Goal: Task Accomplishment & Management: Complete application form

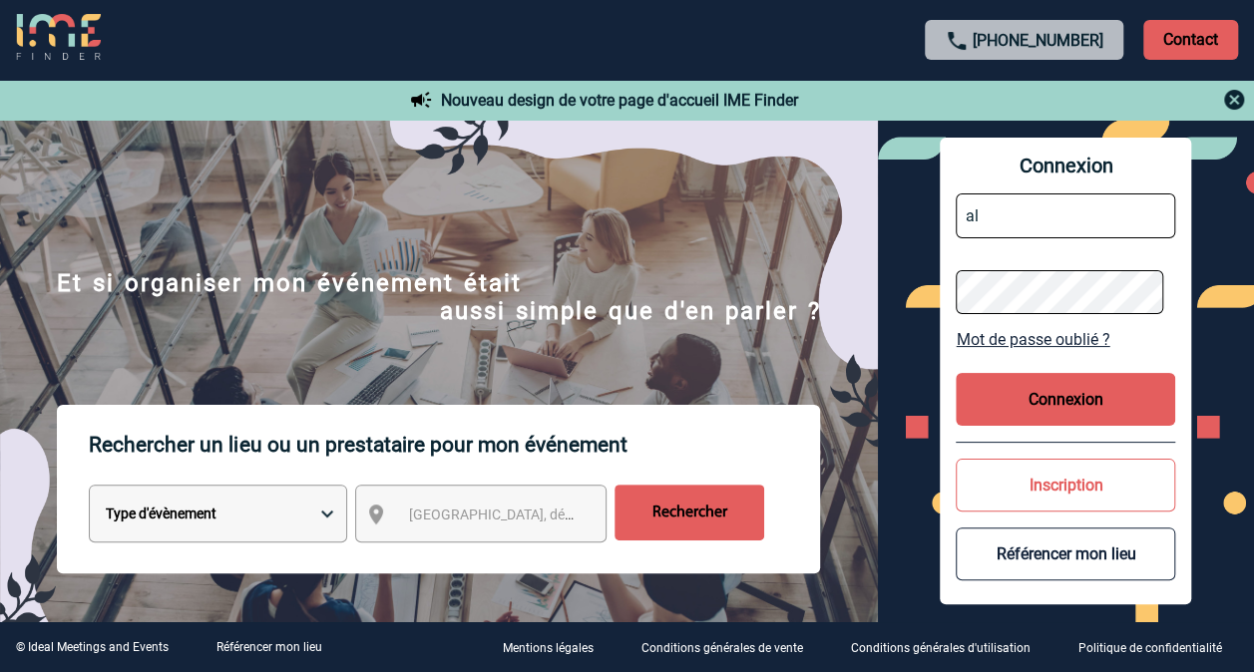
type input "a"
type input "alegoff@solventum.com"
click at [1087, 392] on button "Connexion" at bounding box center [1065, 399] width 219 height 53
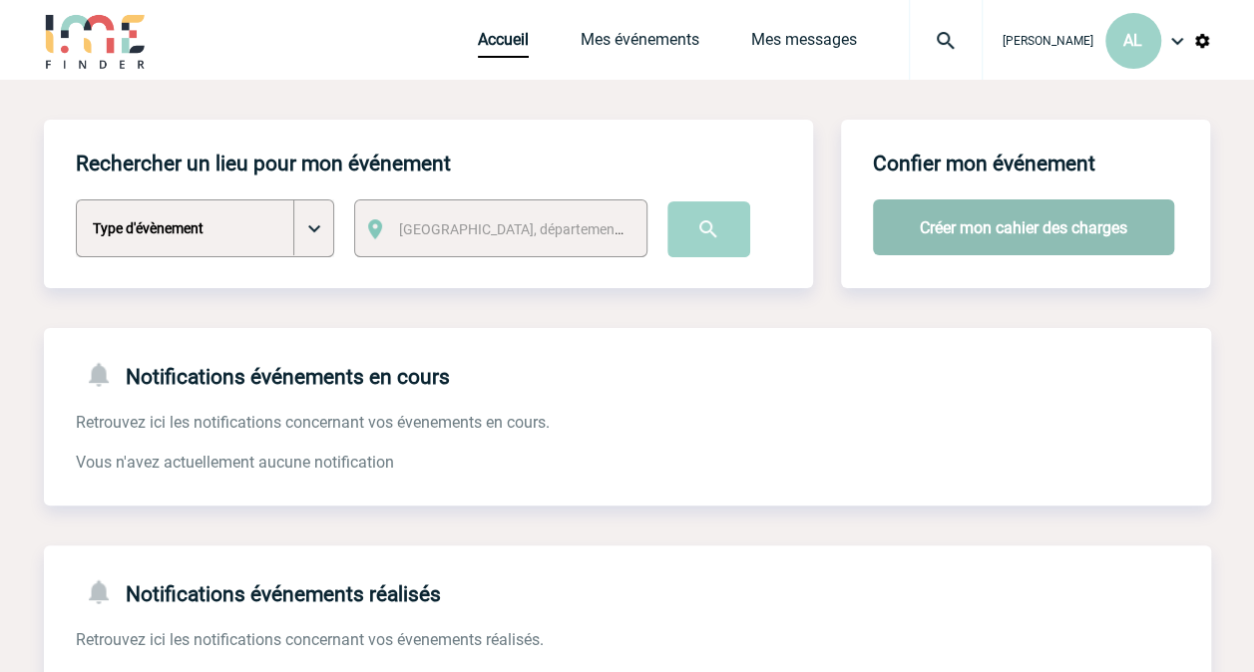
click at [977, 216] on button "Créer mon cahier des charges" at bounding box center [1023, 228] width 301 height 56
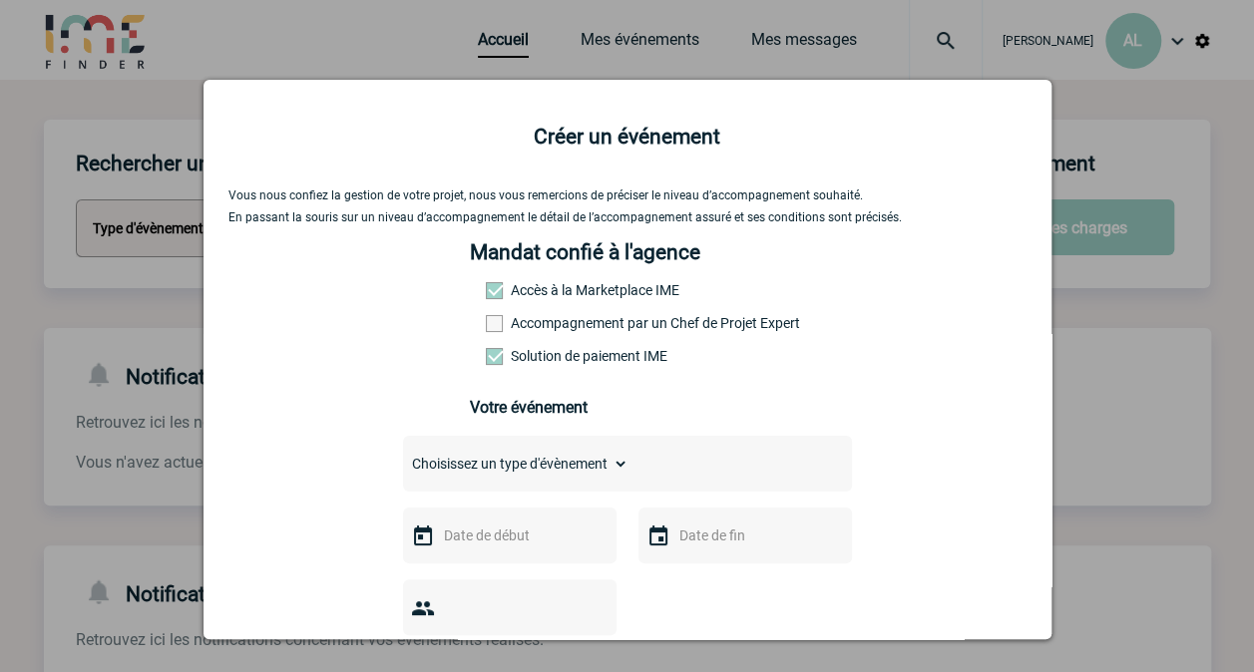
click at [447, 471] on select "Choisissez un type d'évènement Séminaire avec nuitée Séminaire sans nuitée Repa…" at bounding box center [515, 464] width 225 height 28
select select "9"
click at [403, 457] on select "Choisissez un type d'évènement Séminaire avec nuitée Séminaire sans nuitée Repa…" at bounding box center [515, 464] width 225 height 28
click at [450, 547] on input "text" at bounding box center [508, 536] width 138 height 26
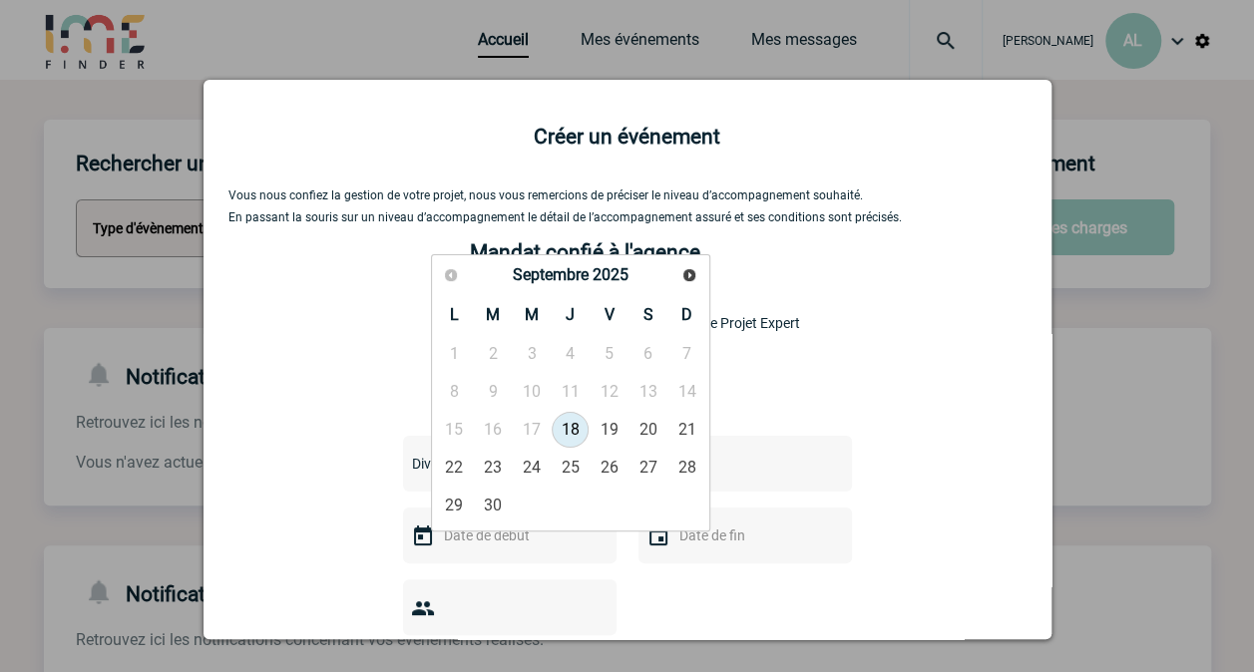
click at [567, 421] on link "18" at bounding box center [570, 430] width 37 height 36
type input "18-09-2025"
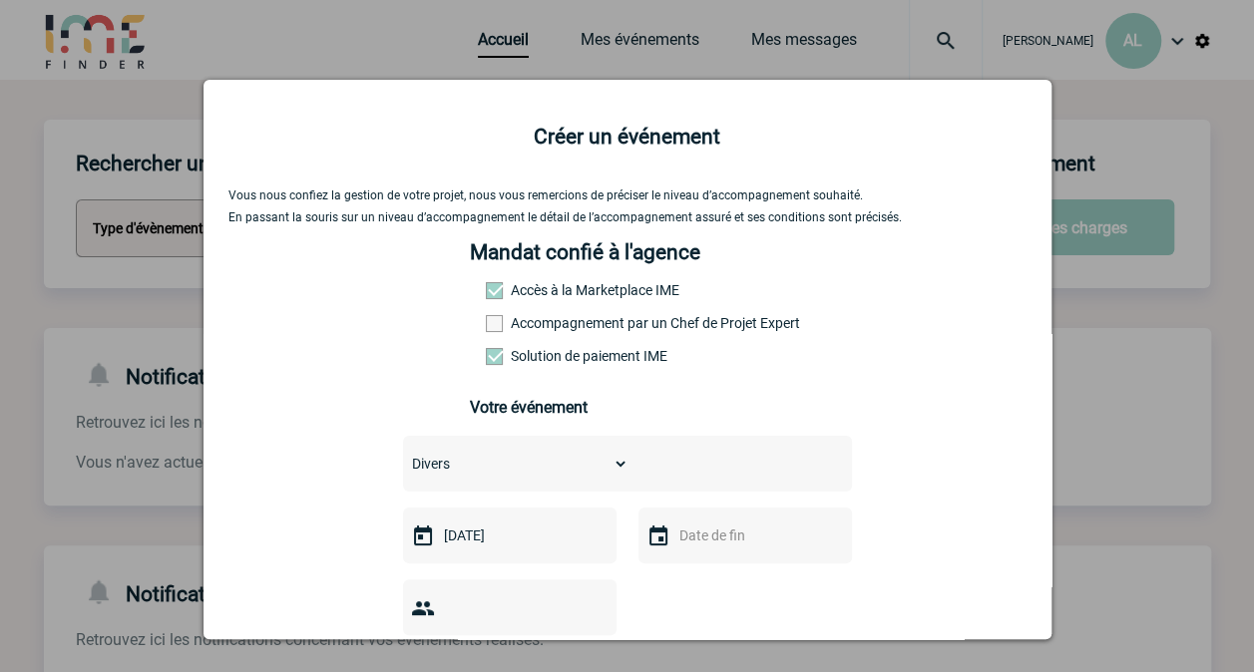
click at [772, 549] on input "text" at bounding box center [743, 536] width 138 height 26
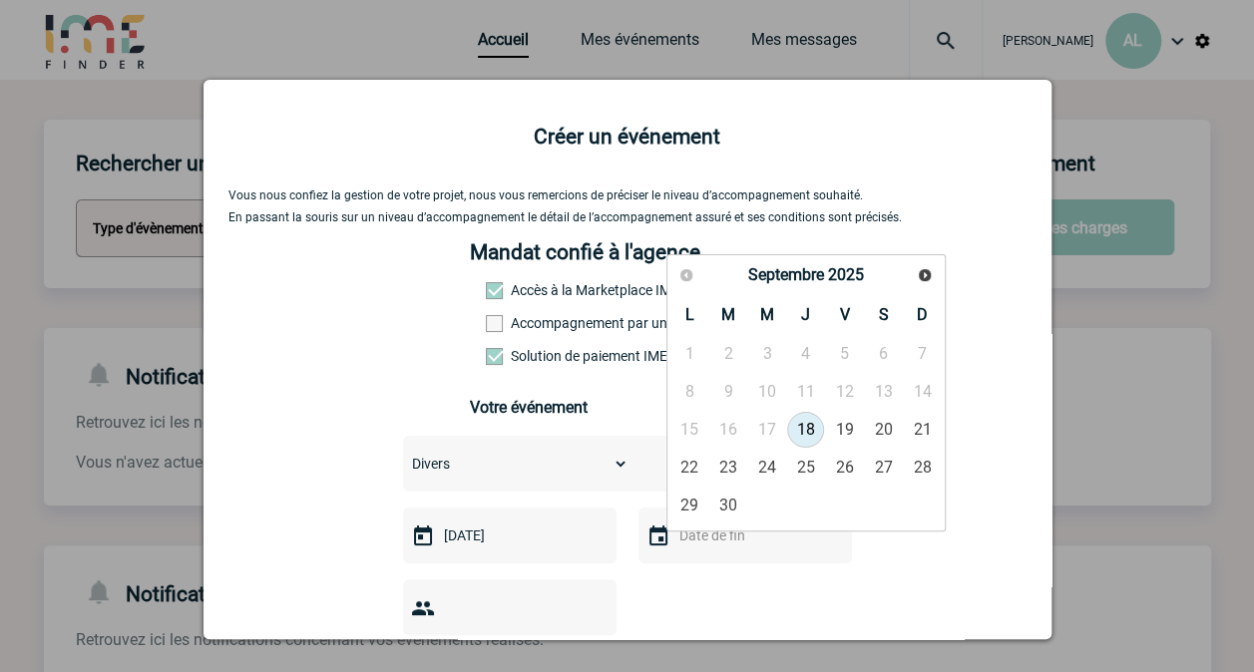
click at [813, 421] on link "18" at bounding box center [805, 430] width 37 height 36
type input "18-09-2025"
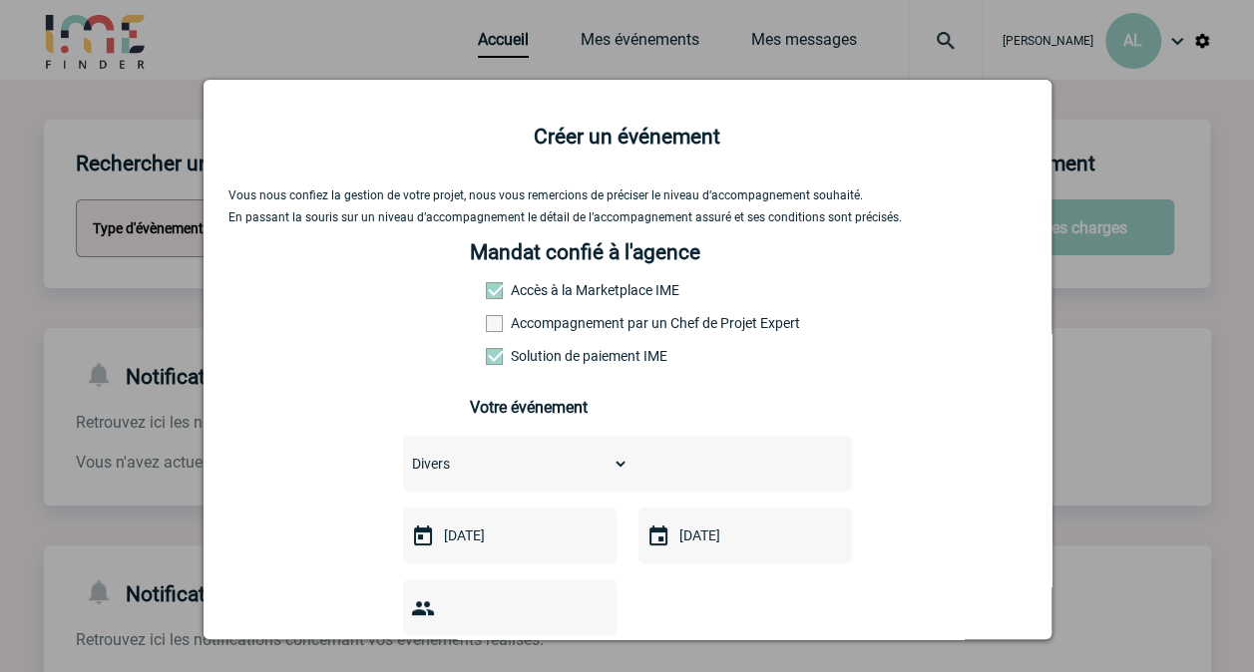
click at [886, 473] on div "Vous nous confiez la gestion de votre projet, nous vous remercions de préciser …" at bounding box center [627, 644] width 798 height 910
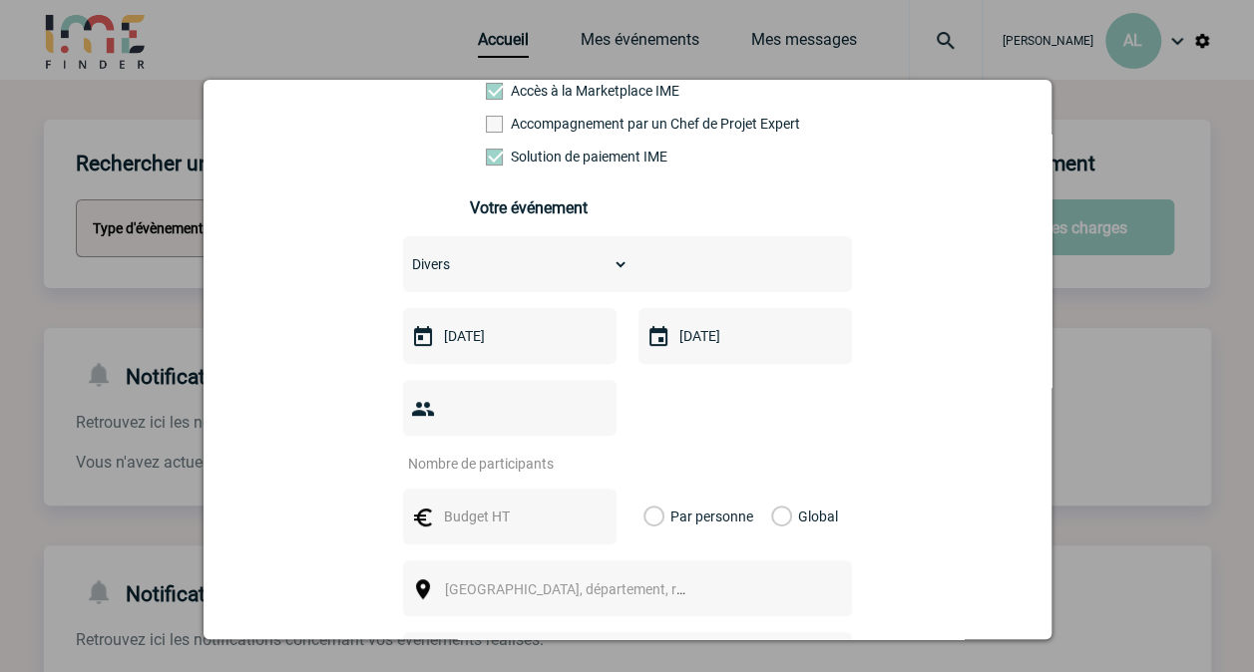
click at [455, 451] on input "number" at bounding box center [497, 464] width 188 height 26
type input "1"
click at [840, 437] on div "1" at bounding box center [627, 426] width 449 height 93
click at [523, 504] on input "text" at bounding box center [508, 517] width 138 height 26
type input "2000"
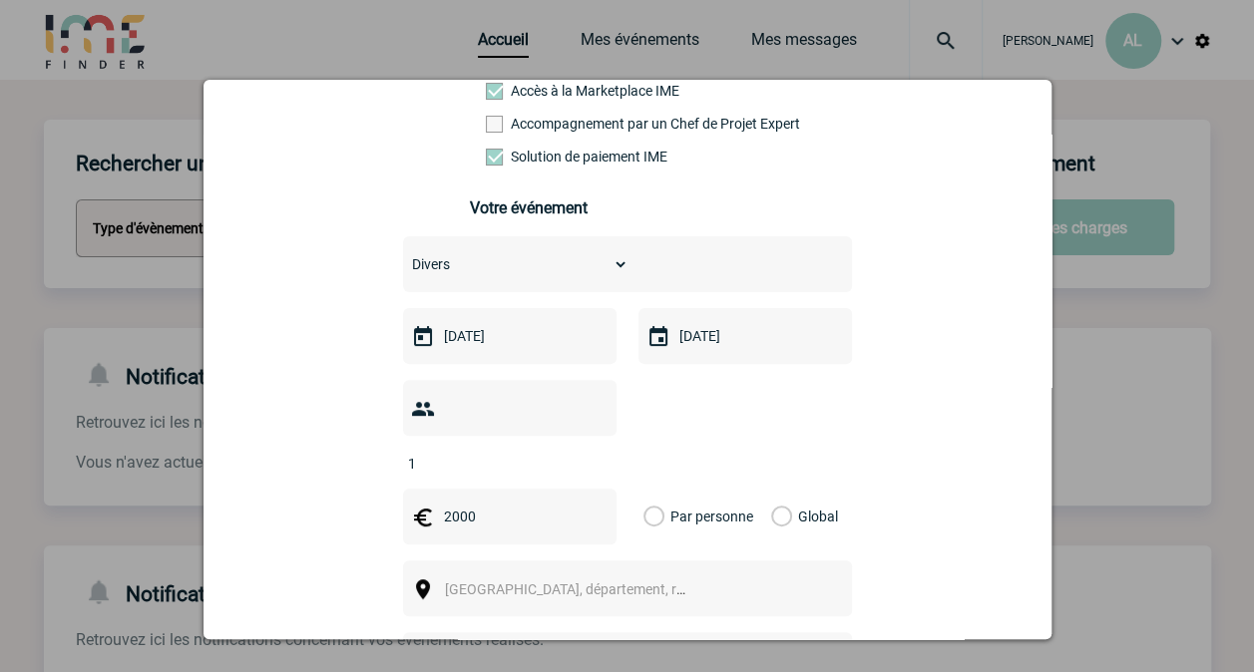
click at [771, 489] on label "Global" at bounding box center [777, 517] width 13 height 56
click at [0, 0] on input "Global" at bounding box center [0, 0] width 0 height 0
click at [613, 576] on span "Ville, département, région..." at bounding box center [574, 590] width 274 height 28
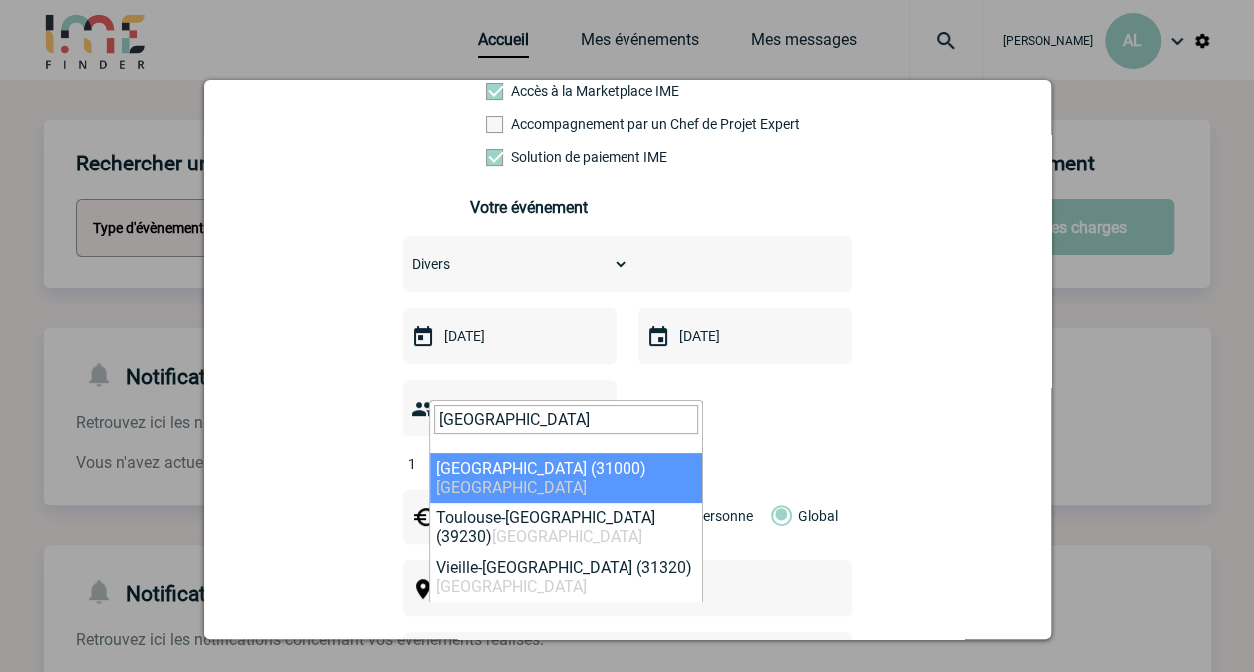
type input "TOULOUSE"
select select "31088"
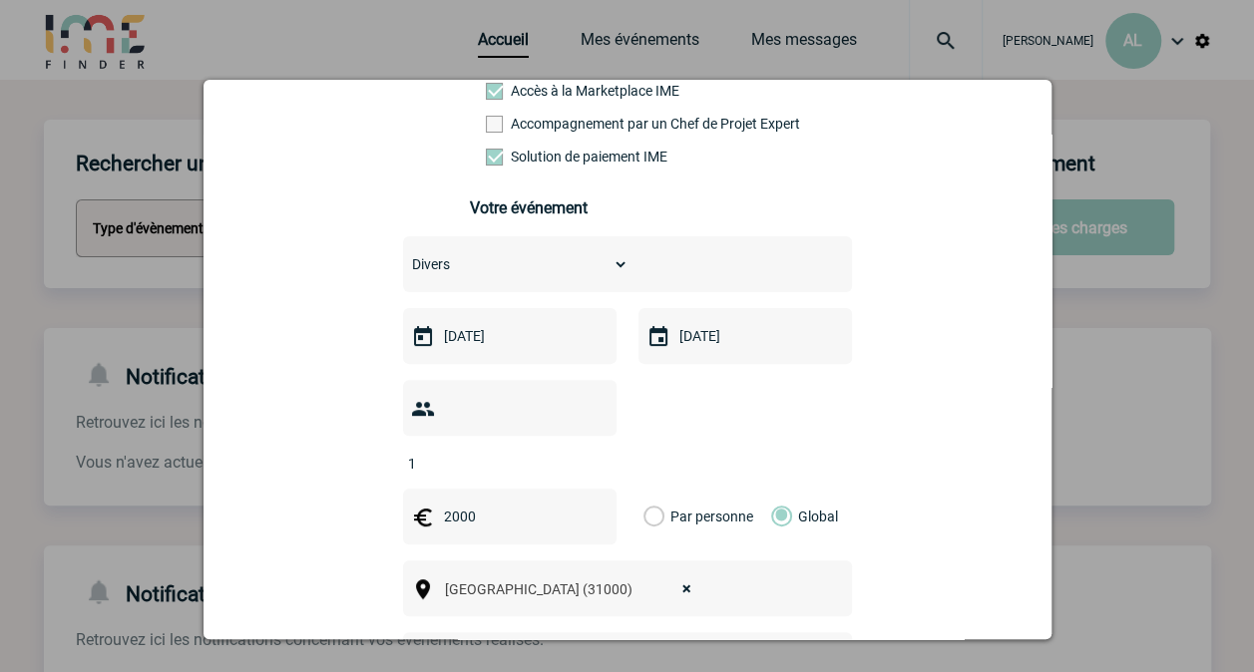
click at [932, 502] on div "Vous nous confiez la gestion de votre projet, nous vous remercions de préciser …" at bounding box center [627, 444] width 798 height 910
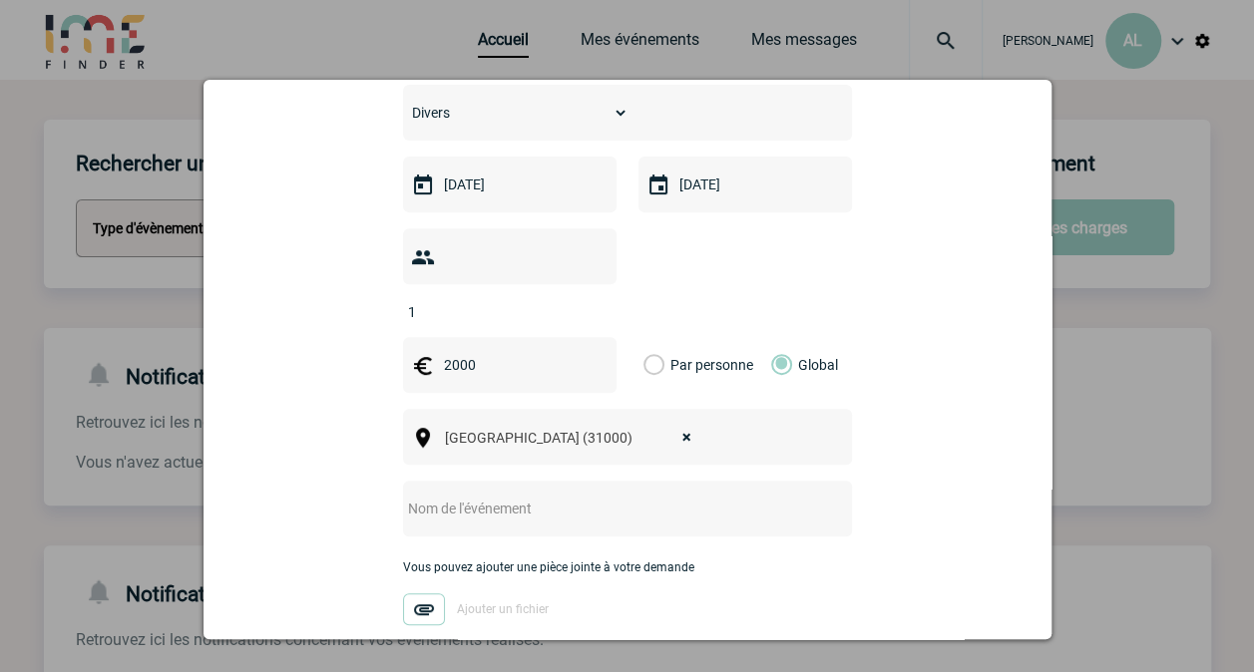
scroll to position [399, 0]
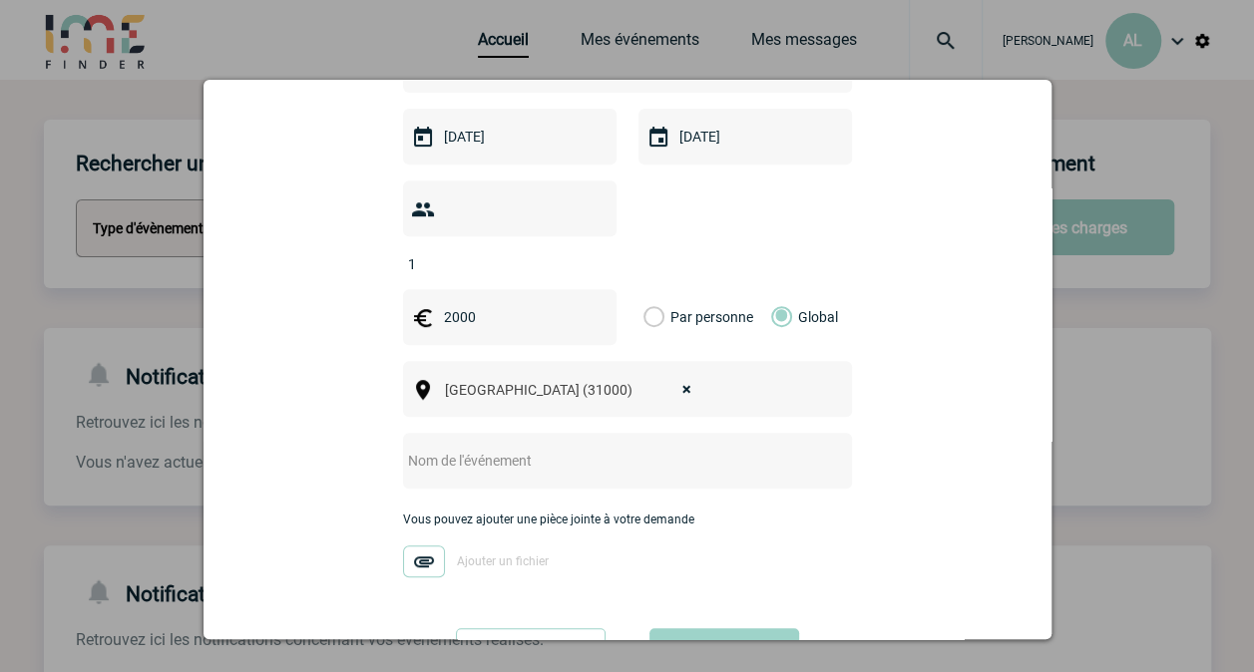
click at [518, 452] on div at bounding box center [627, 461] width 449 height 56
click at [520, 448] on input "text" at bounding box center [601, 461] width 396 height 26
paste input "CICA-LYMPHO-TOULOUSE"
type input "CICA-LYMPHO-TOULOUSE"
click at [417, 546] on img at bounding box center [424, 562] width 42 height 32
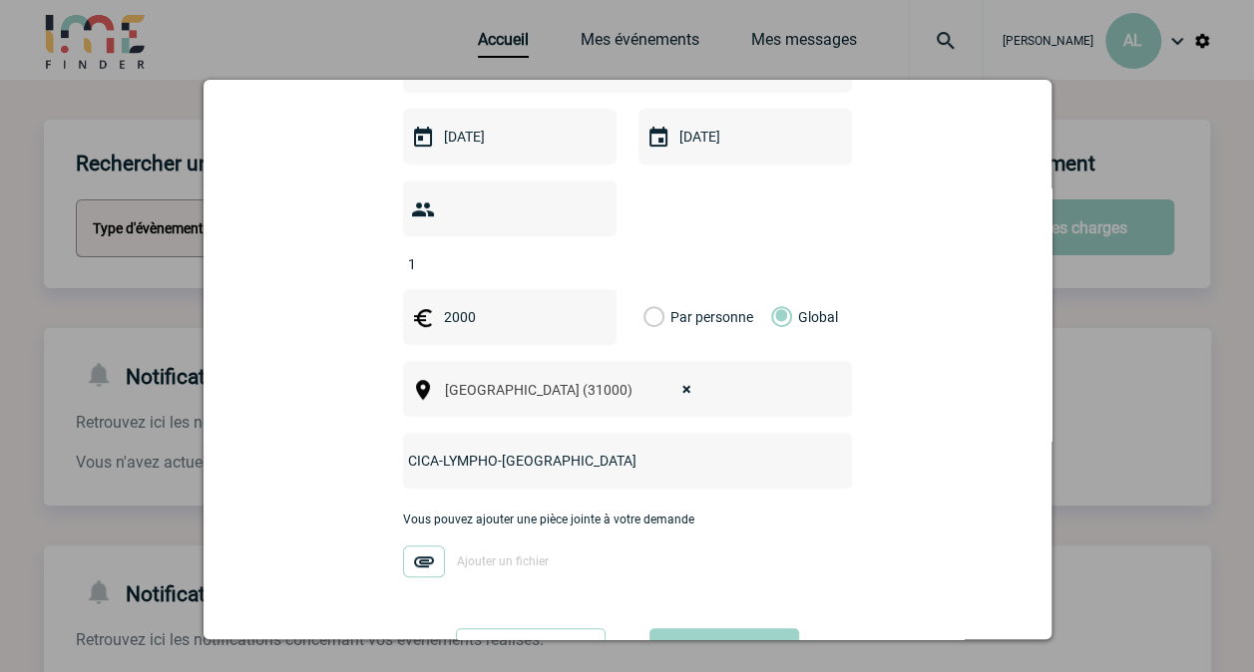
click at [0, 0] on input "Ajouter un fichier" at bounding box center [0, 0] width 0 height 0
click at [409, 546] on img at bounding box center [424, 562] width 42 height 32
click at [0, 0] on input "Ajouter un fichier" at bounding box center [0, 0] width 0 height 0
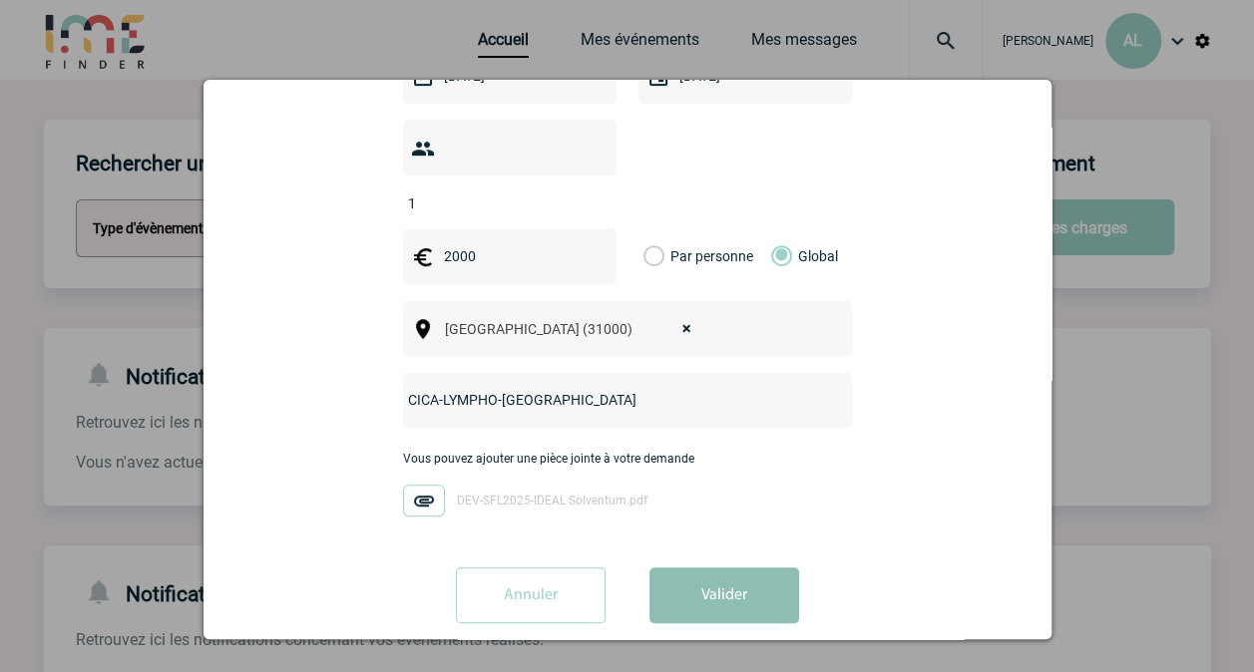
click at [744, 568] on button "Valider" at bounding box center [724, 596] width 150 height 56
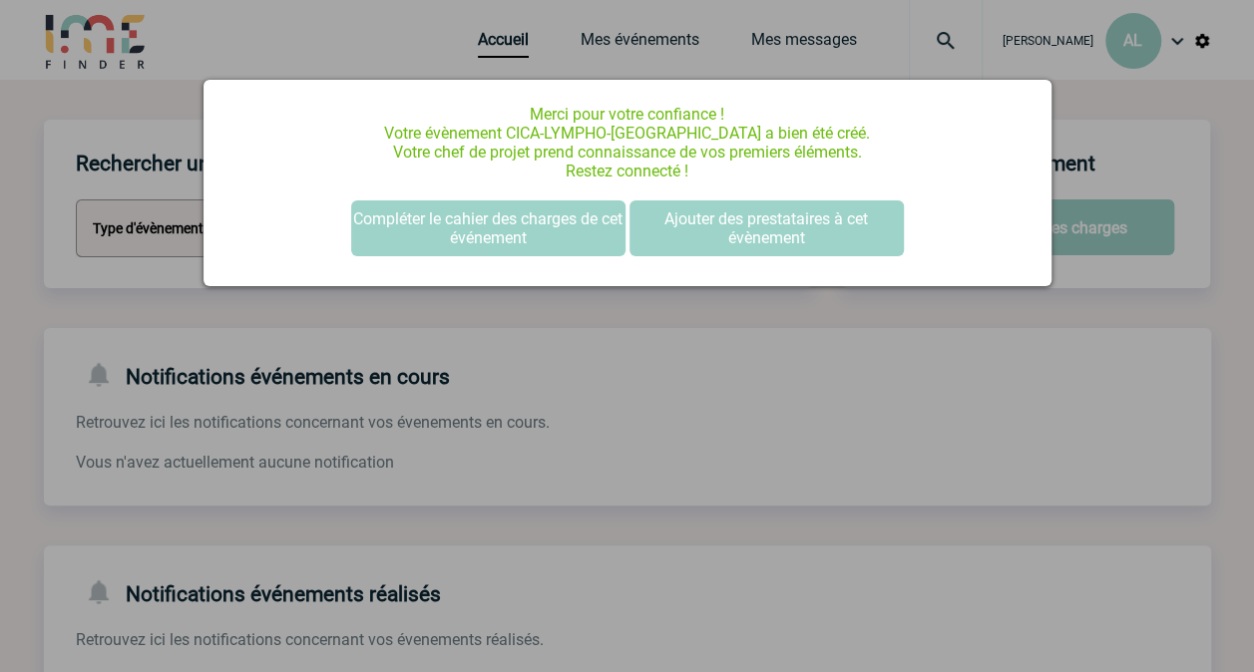
scroll to position [0, 0]
click at [736, 381] on div at bounding box center [627, 336] width 1254 height 672
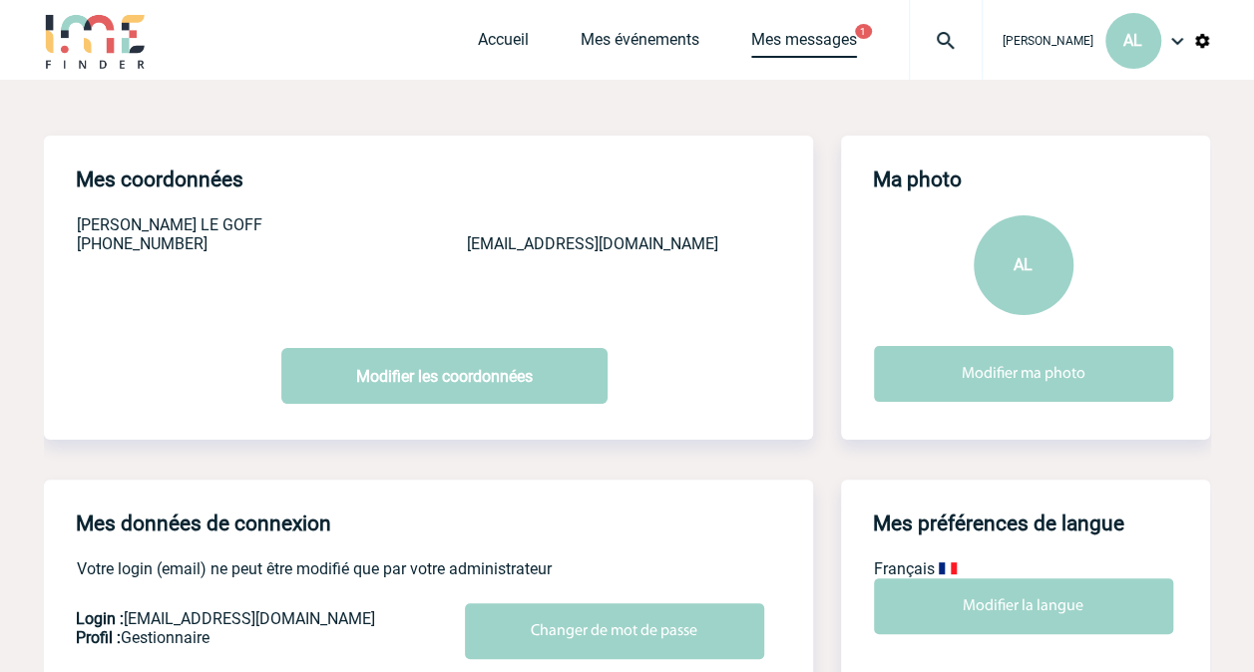
click at [794, 39] on link "Mes messages" at bounding box center [804, 44] width 106 height 28
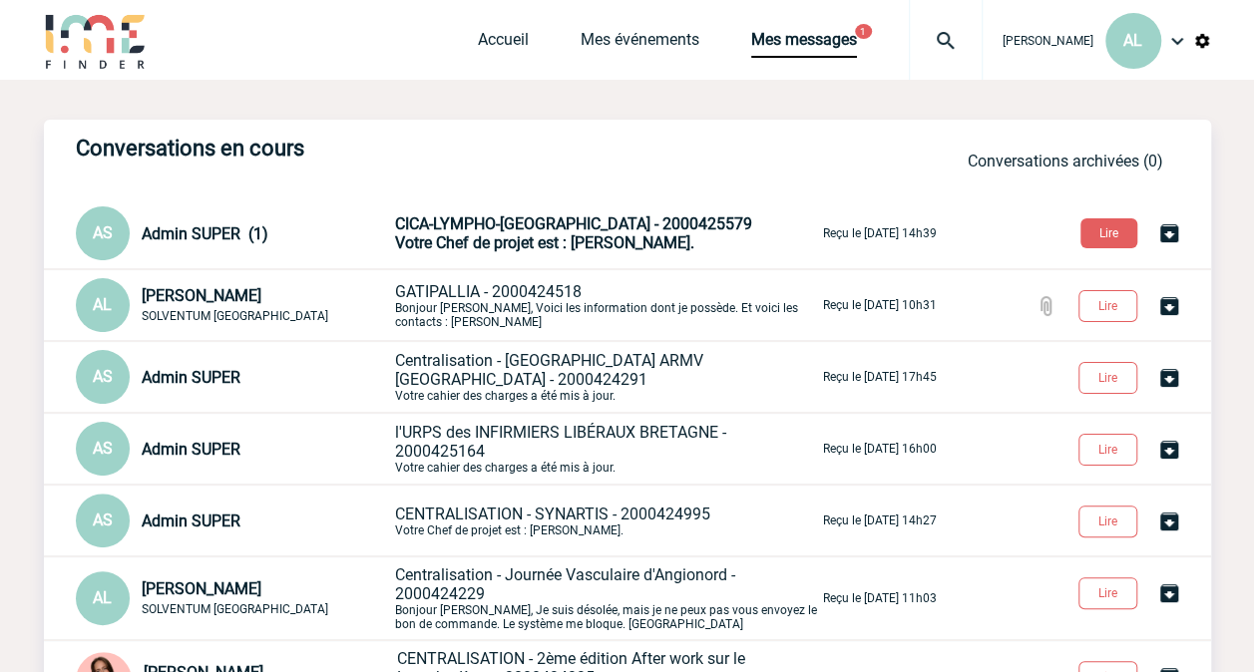
click at [415, 296] on span "GATIPALLIA - 2000424518" at bounding box center [488, 291] width 187 height 19
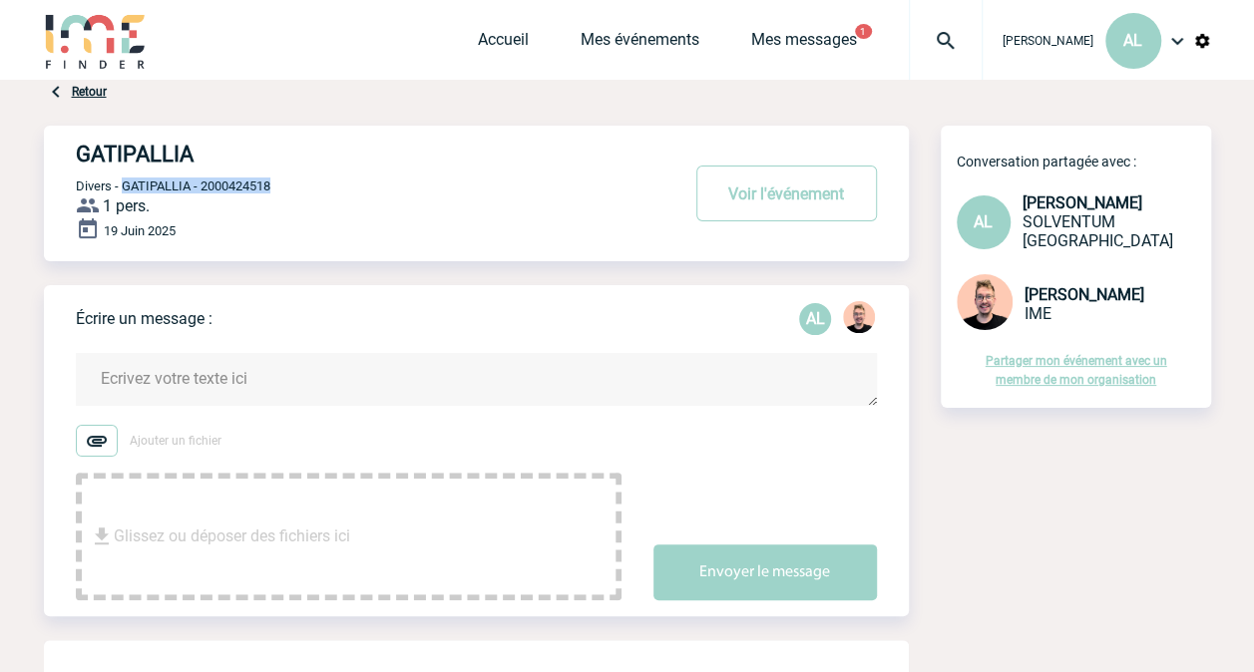
drag, startPoint x: 124, startPoint y: 188, endPoint x: 286, endPoint y: 189, distance: 162.6
click at [286, 189] on p "Divers - GATIPALLIA - 2000424518" at bounding box center [375, 186] width 599 height 16
copy span "GATIPALLIA - 2000424518"
